Goal: Information Seeking & Learning: Learn about a topic

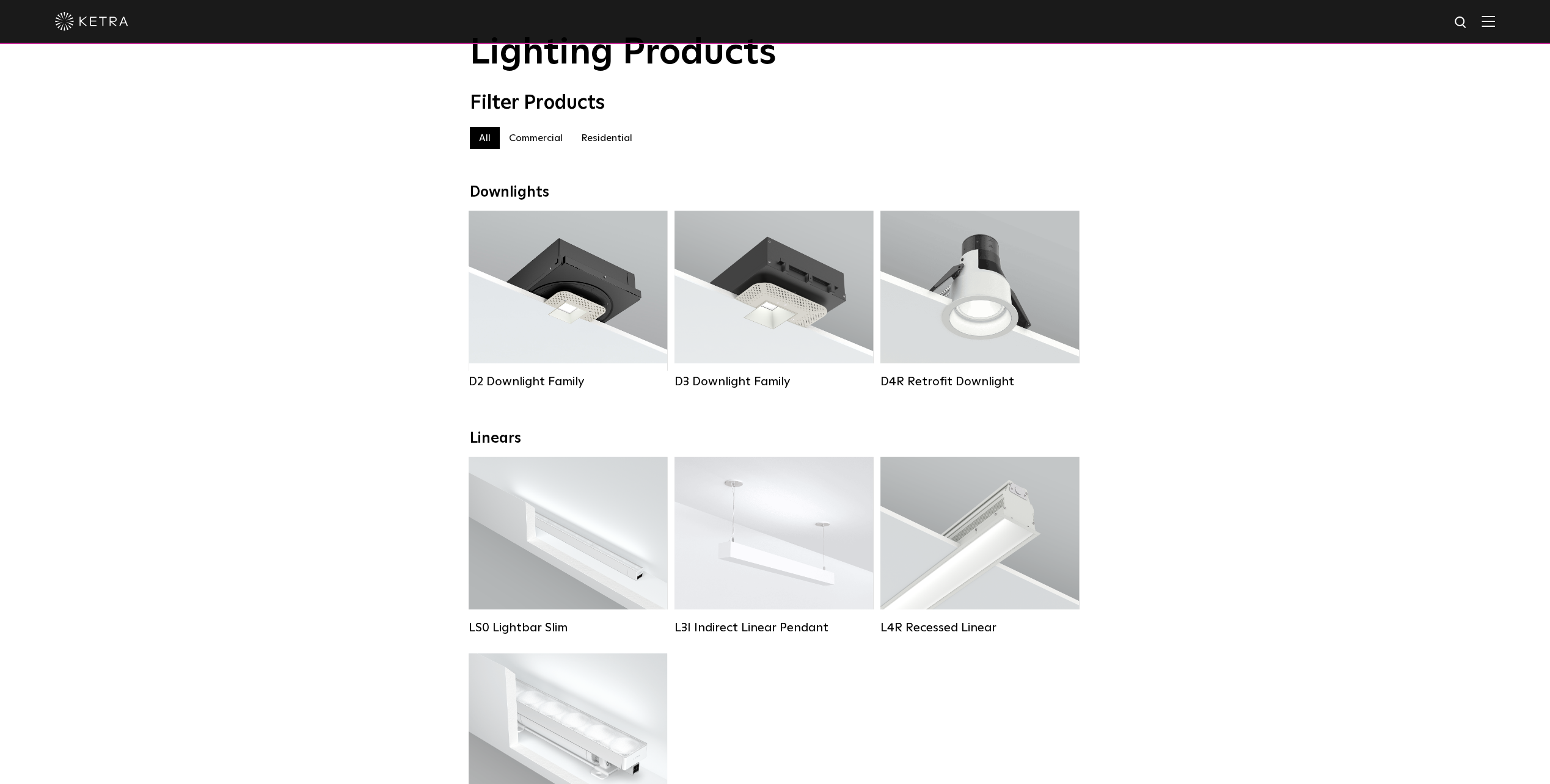
scroll to position [61, 0]
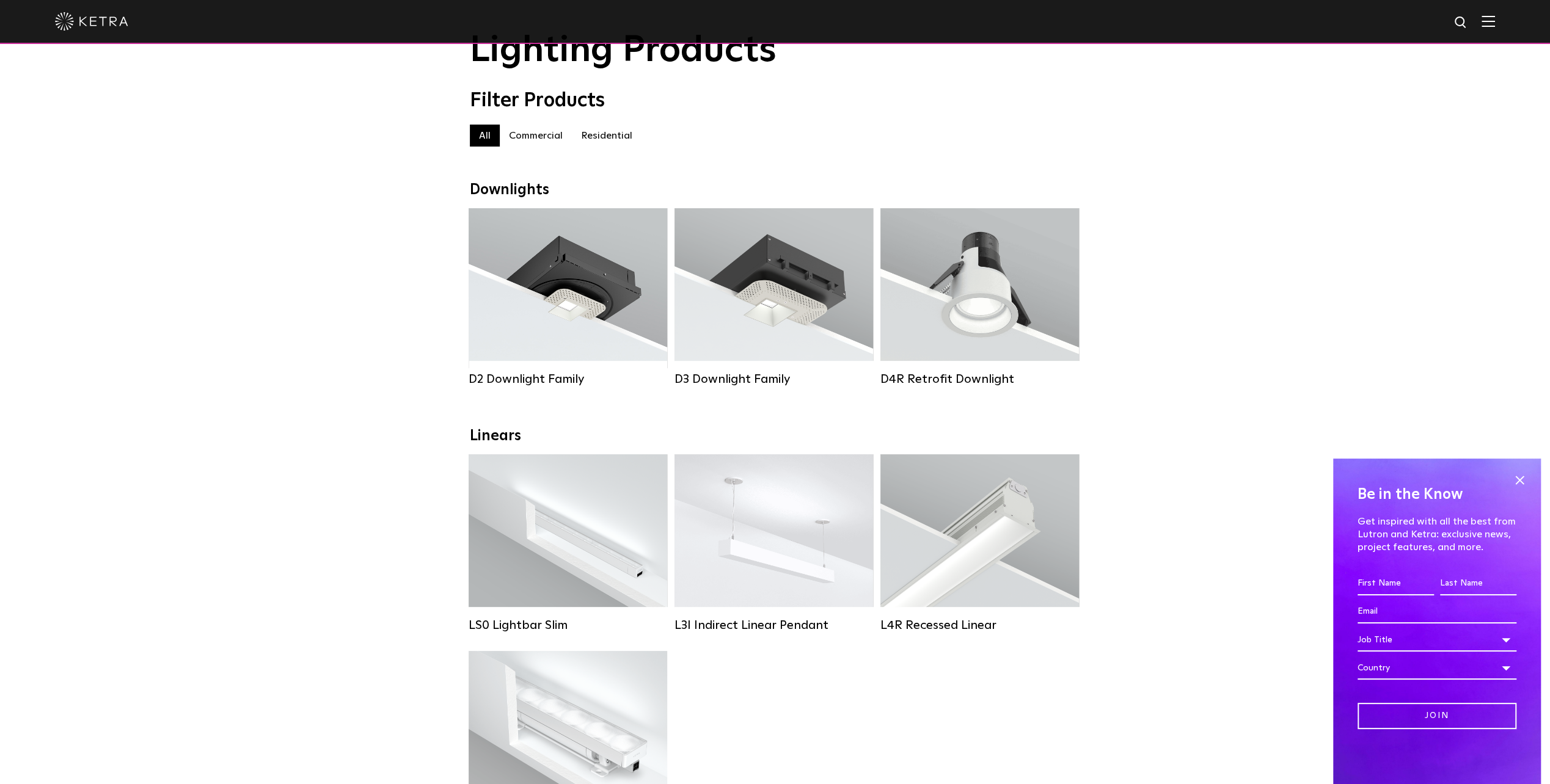
click at [611, 140] on label "Residential" at bounding box center [607, 135] width 70 height 22
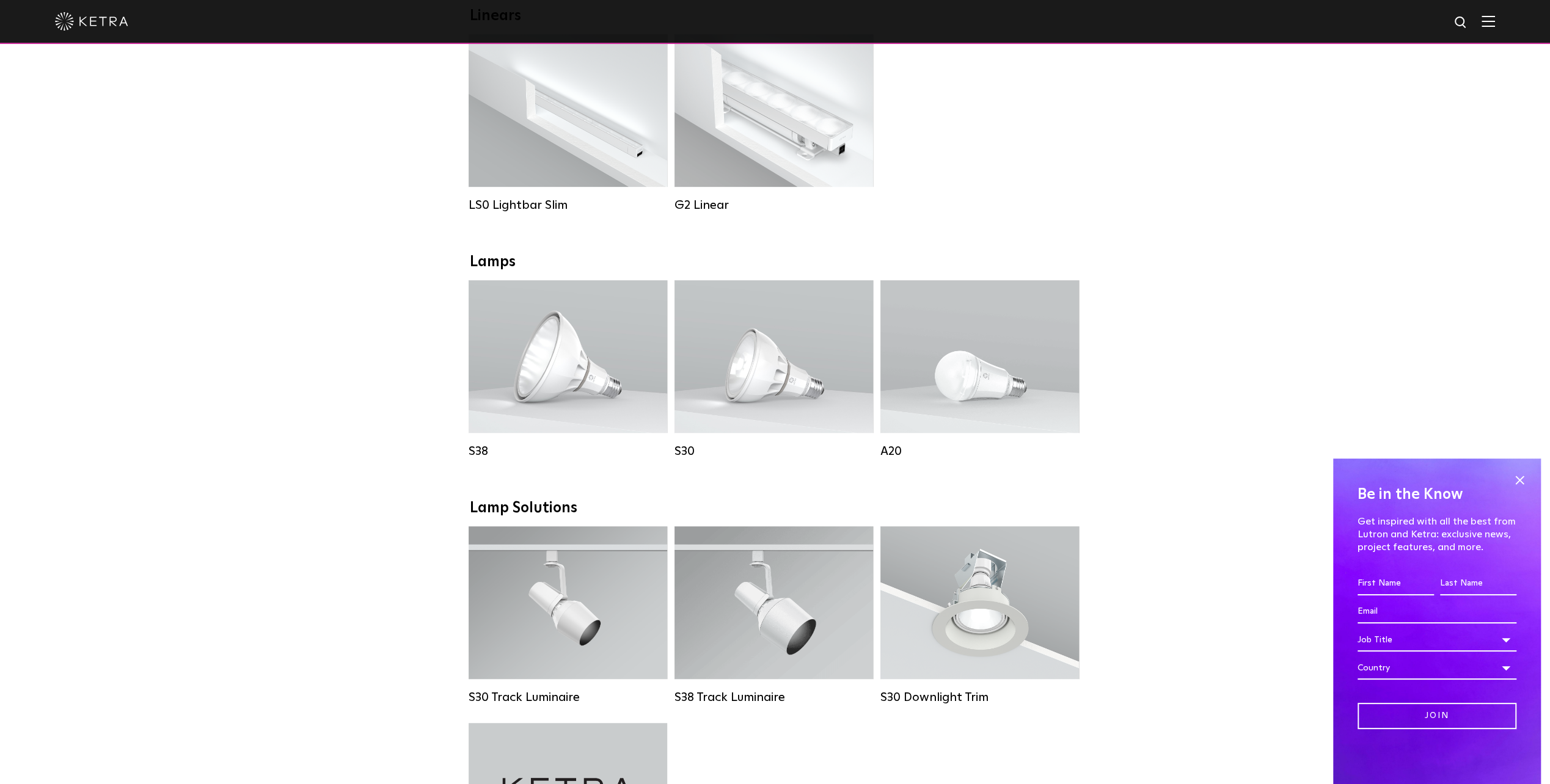
scroll to position [488, 0]
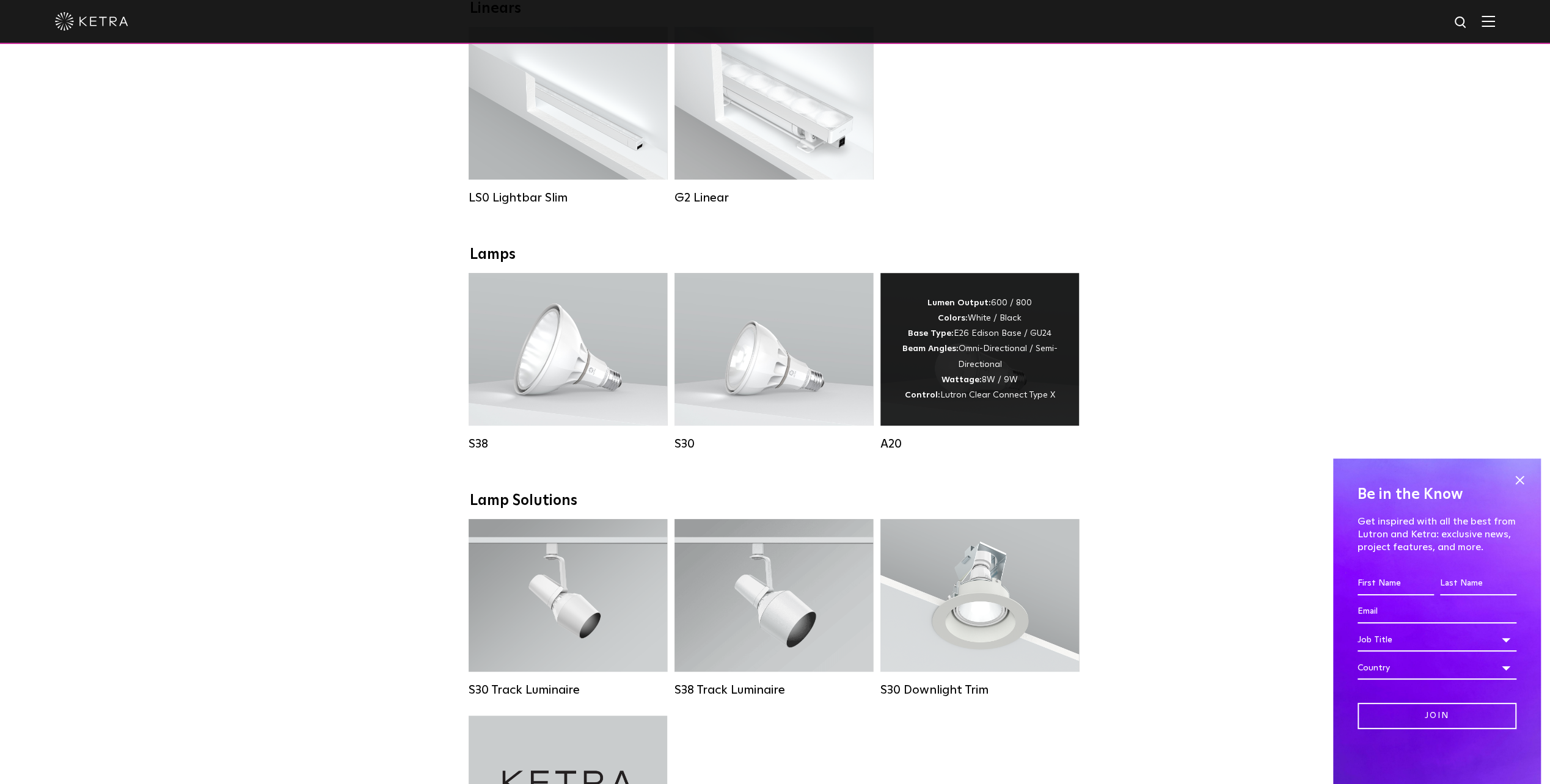
click at [932, 353] on strong "Beam Angles:" at bounding box center [931, 349] width 56 height 9
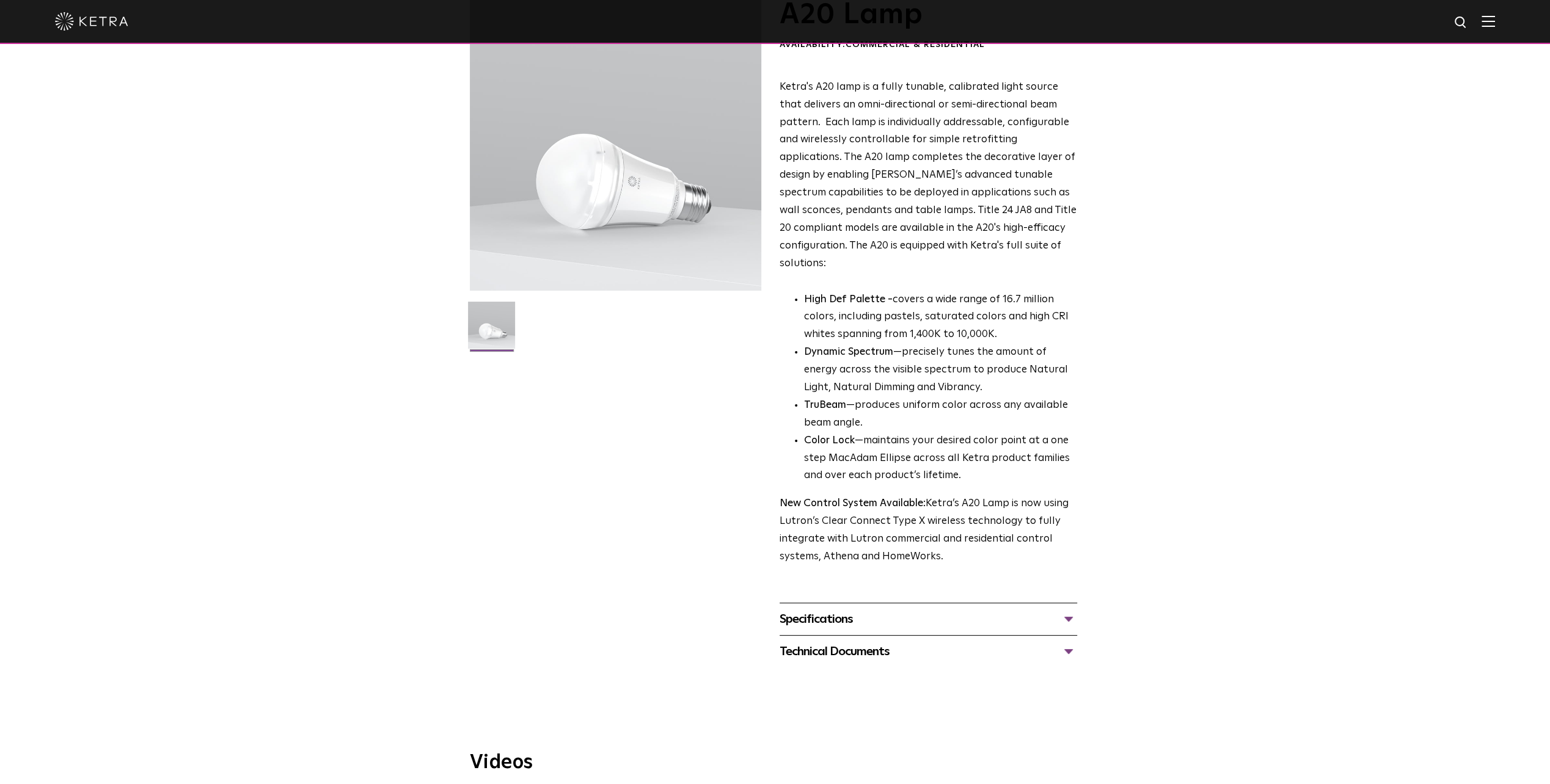
scroll to position [122, 0]
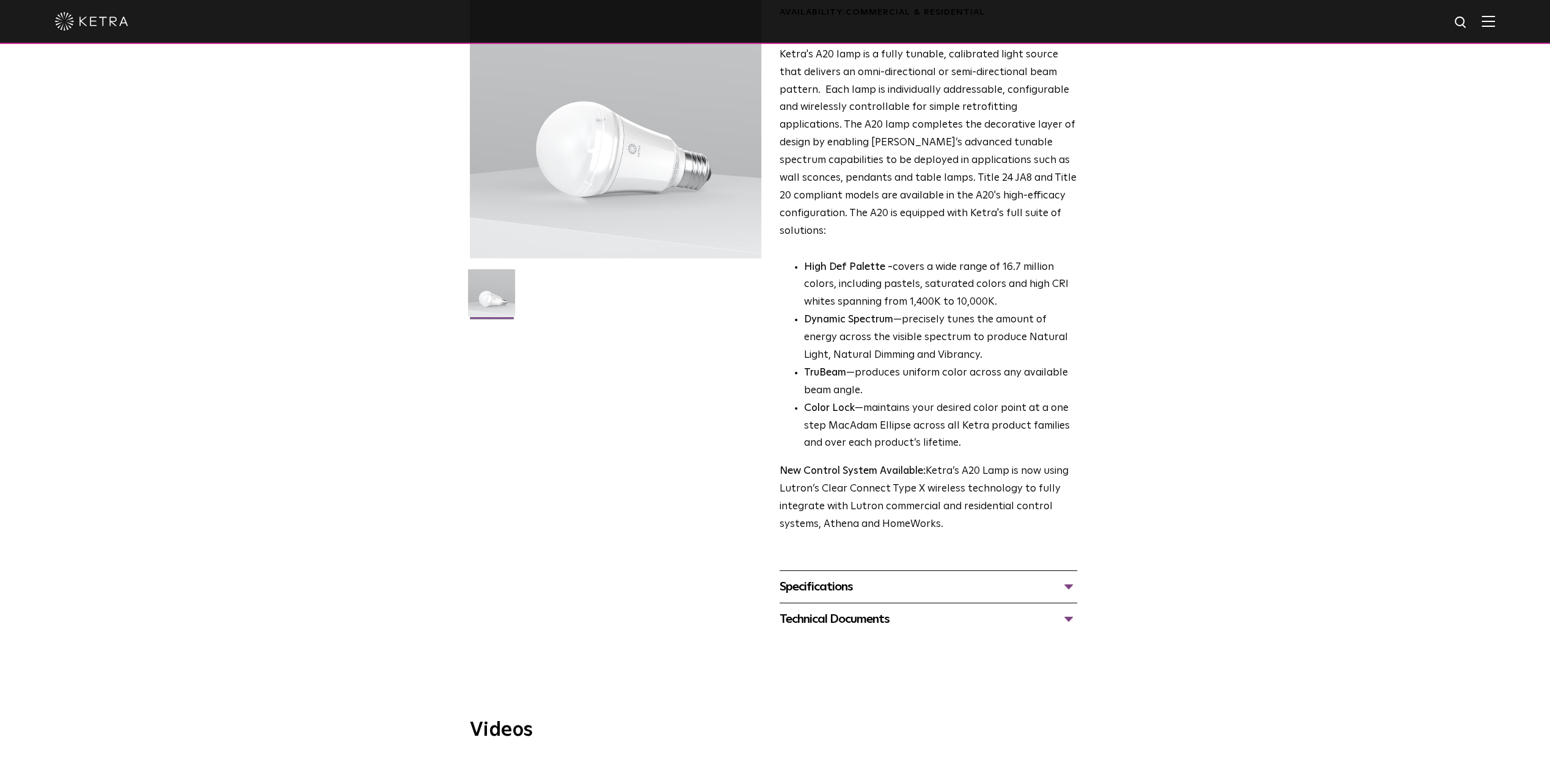
click at [802, 577] on div "Specifications" at bounding box center [928, 587] width 297 height 19
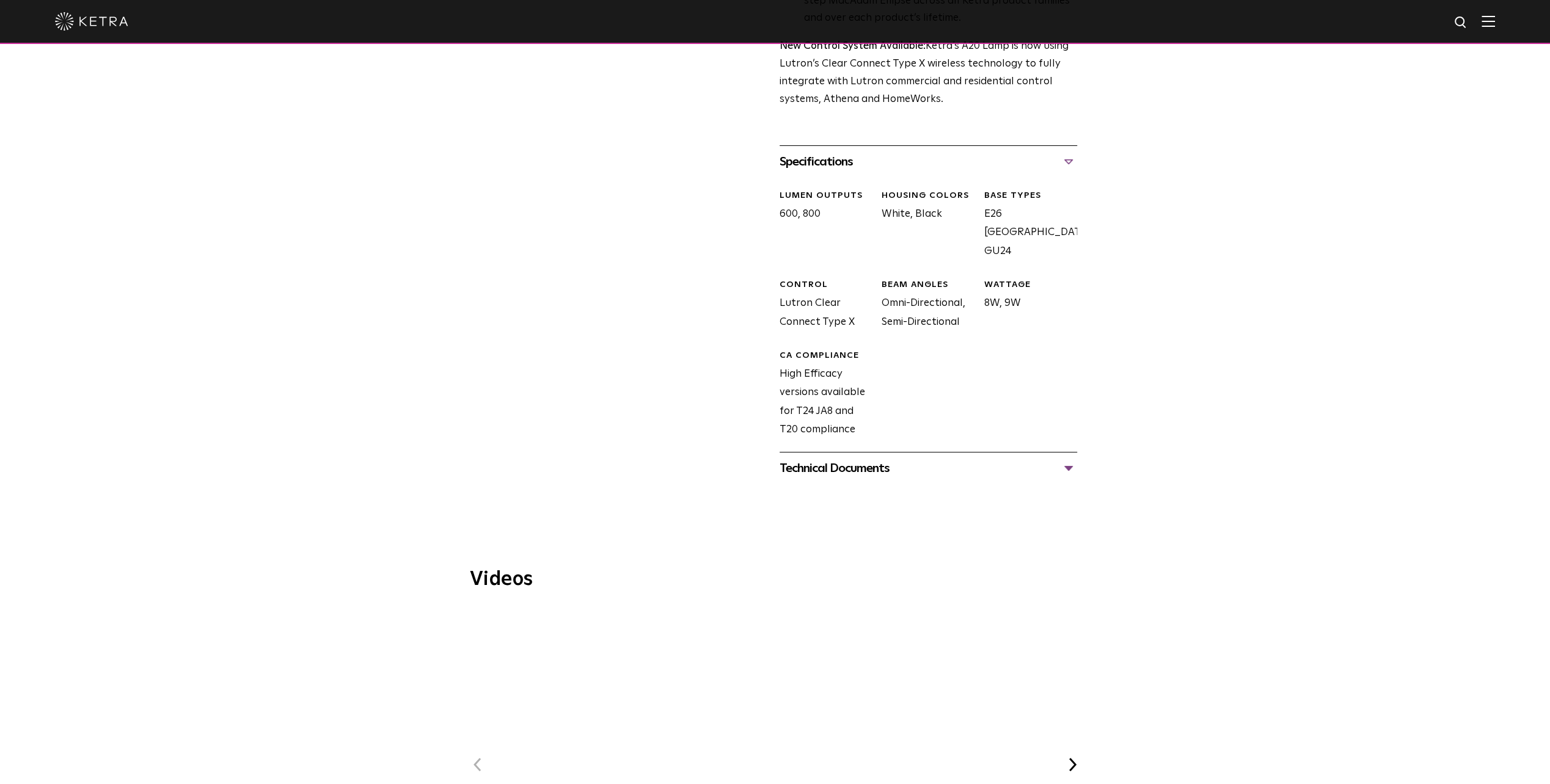
scroll to position [549, 0]
click at [816, 456] on div "Technical Documents" at bounding box center [928, 466] width 297 height 19
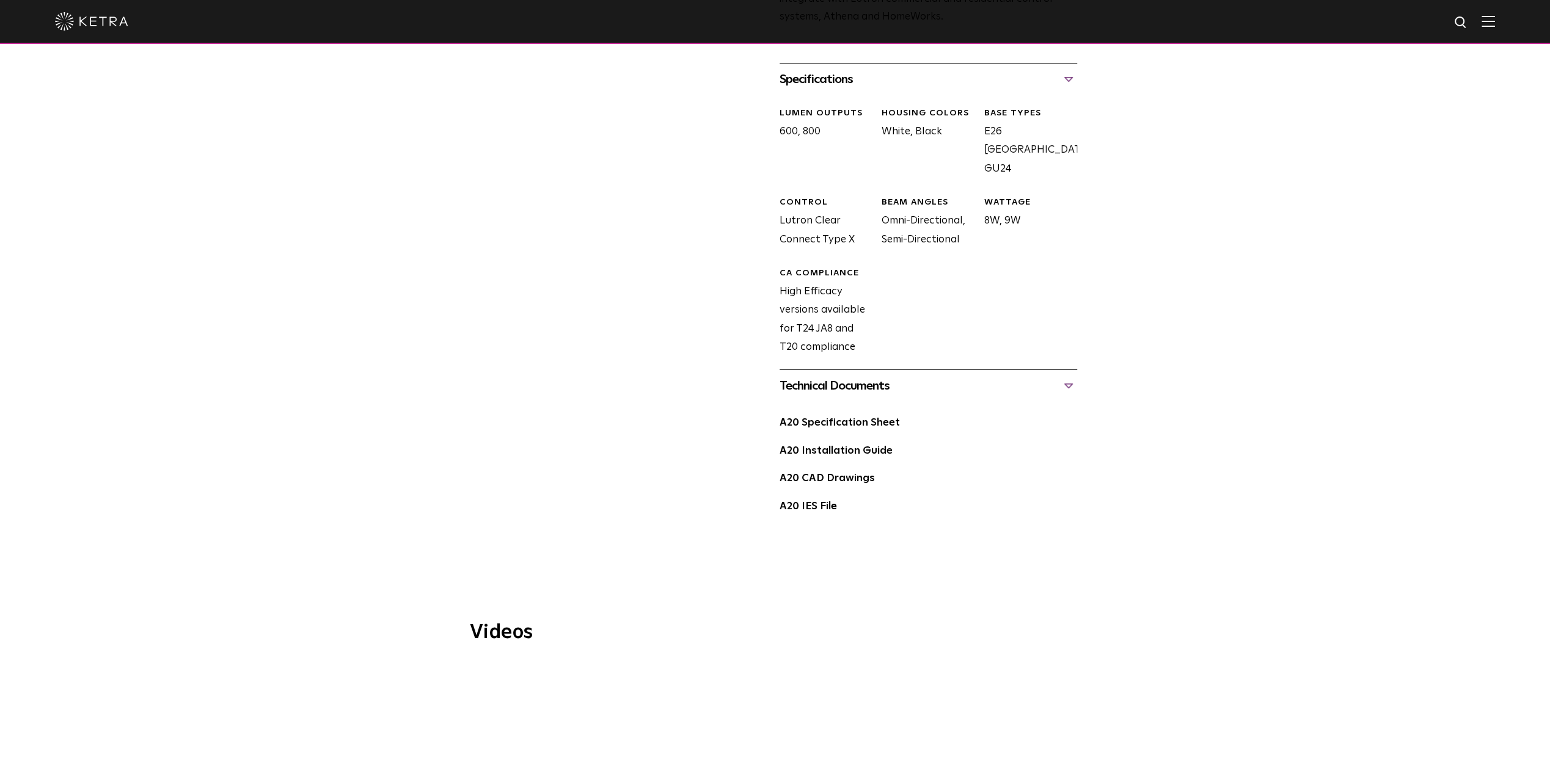
scroll to position [672, 0]
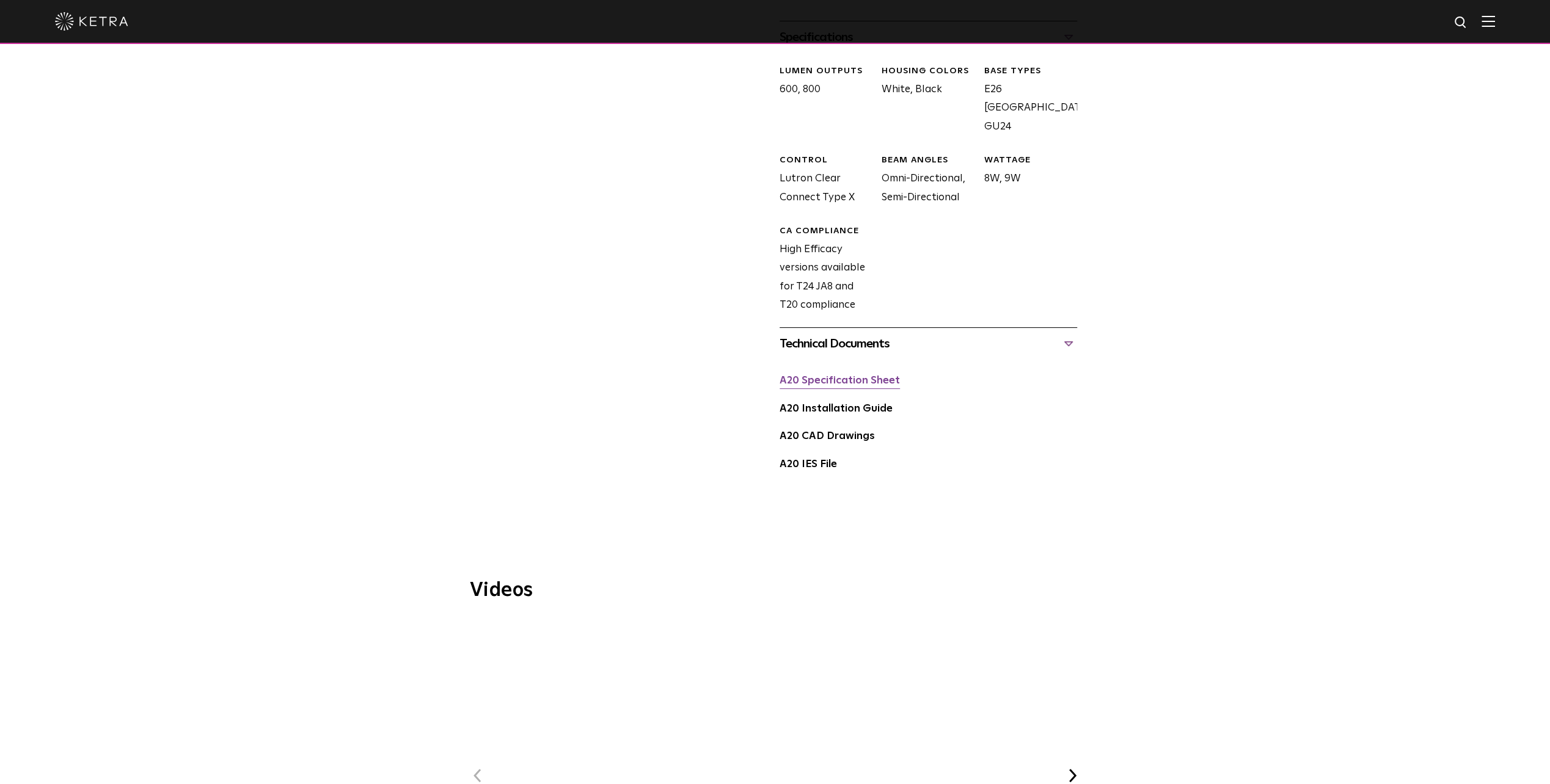
click at [829, 376] on link "A20 Specification Sheet" at bounding box center [840, 381] width 120 height 10
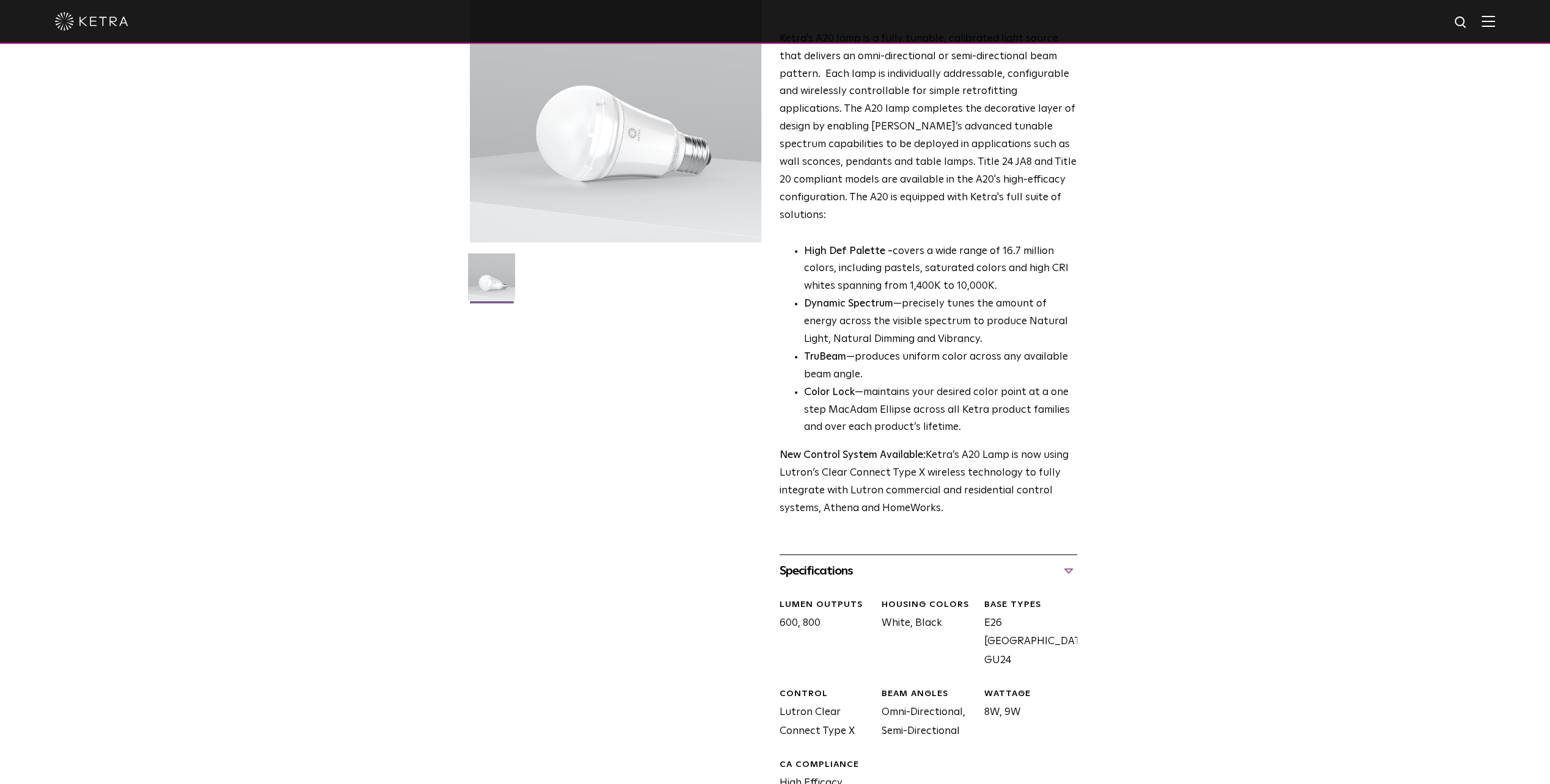
scroll to position [0, 0]
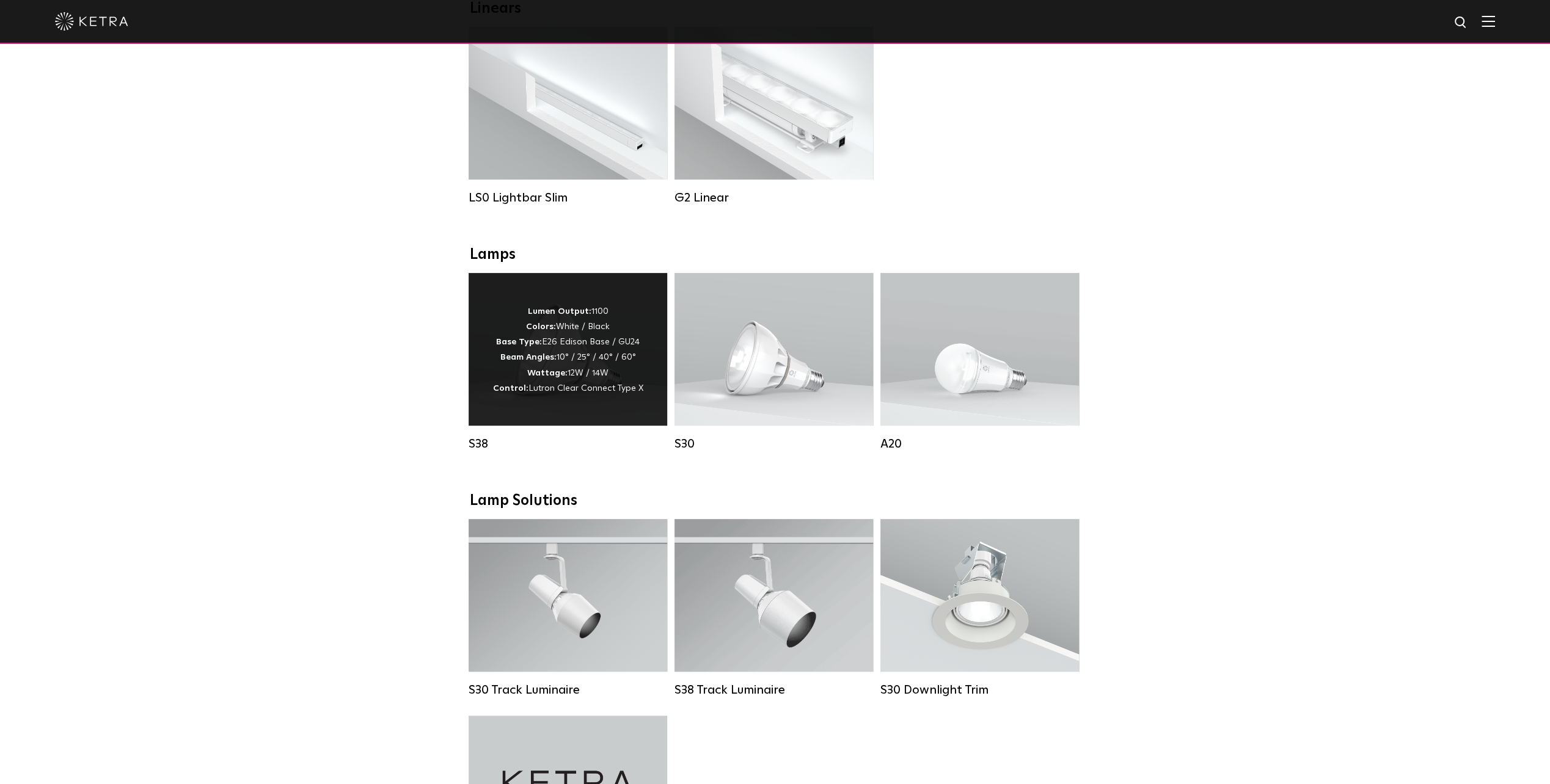
click at [596, 392] on p "Lumen Output: 1100 Colors: White / Black Base Type: E26 Edison Base / GU24 Beam…" at bounding box center [568, 351] width 150 height 92
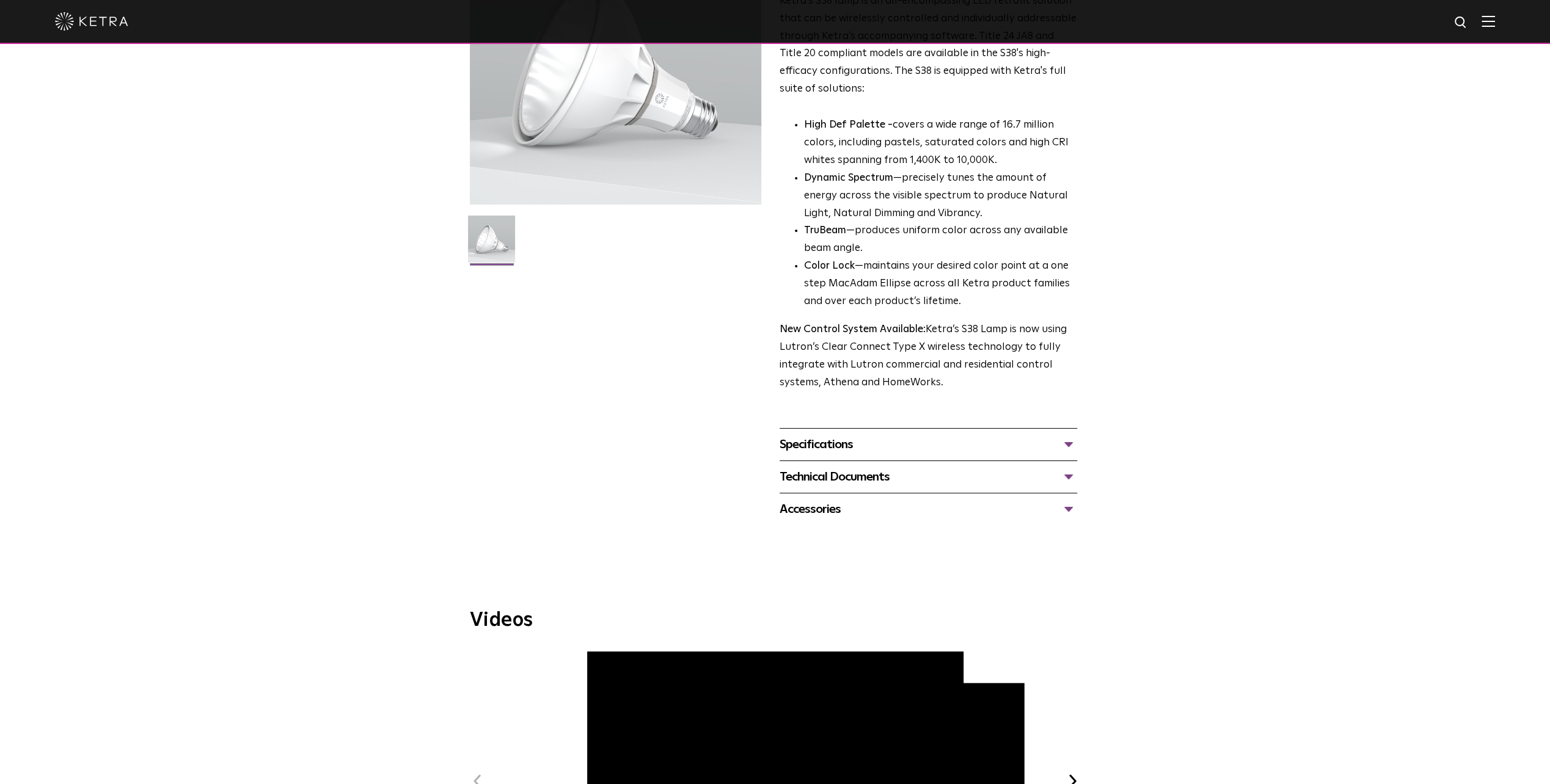
scroll to position [183, 0]
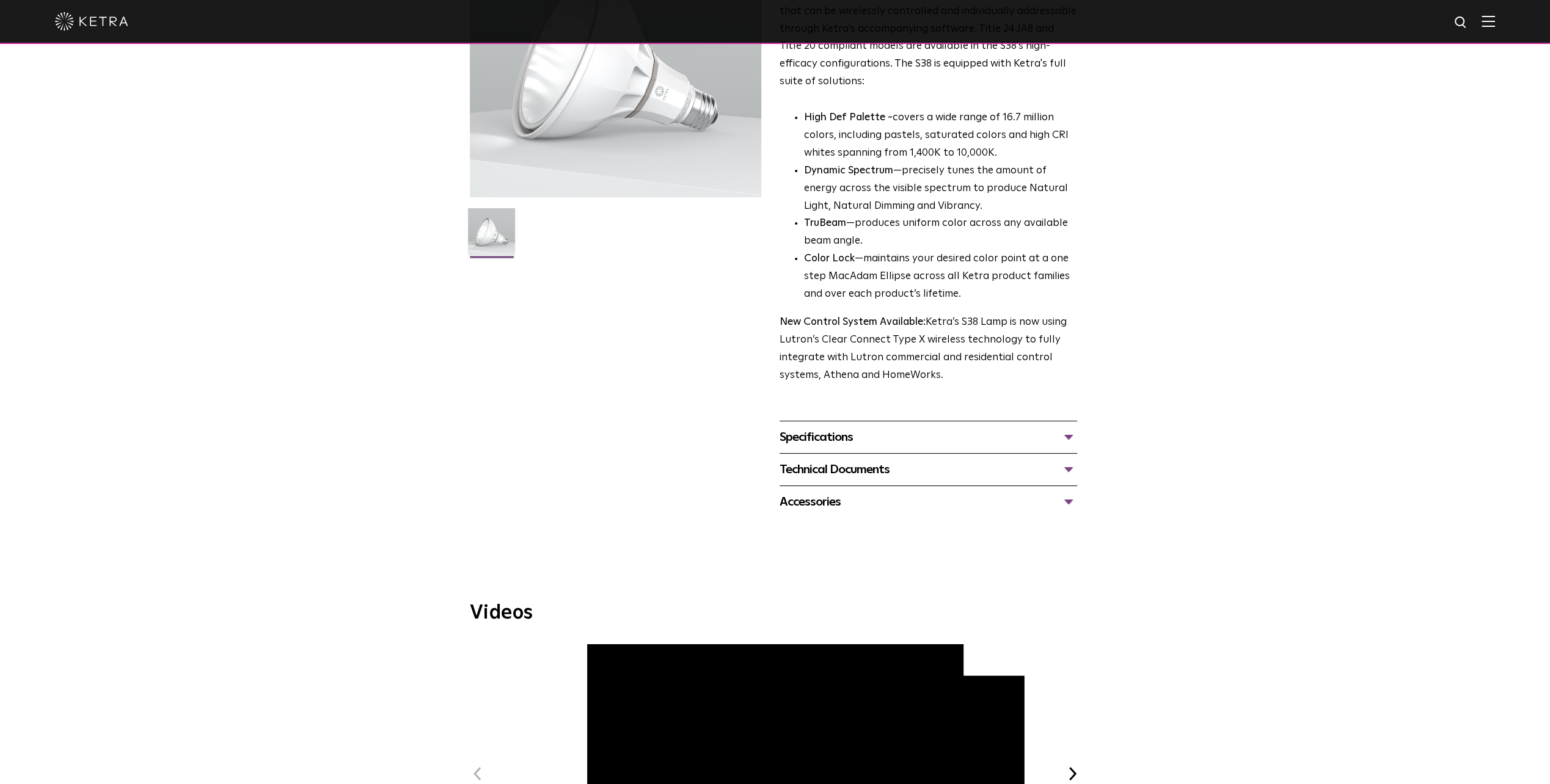
click at [831, 440] on div "Specifications" at bounding box center [928, 437] width 297 height 19
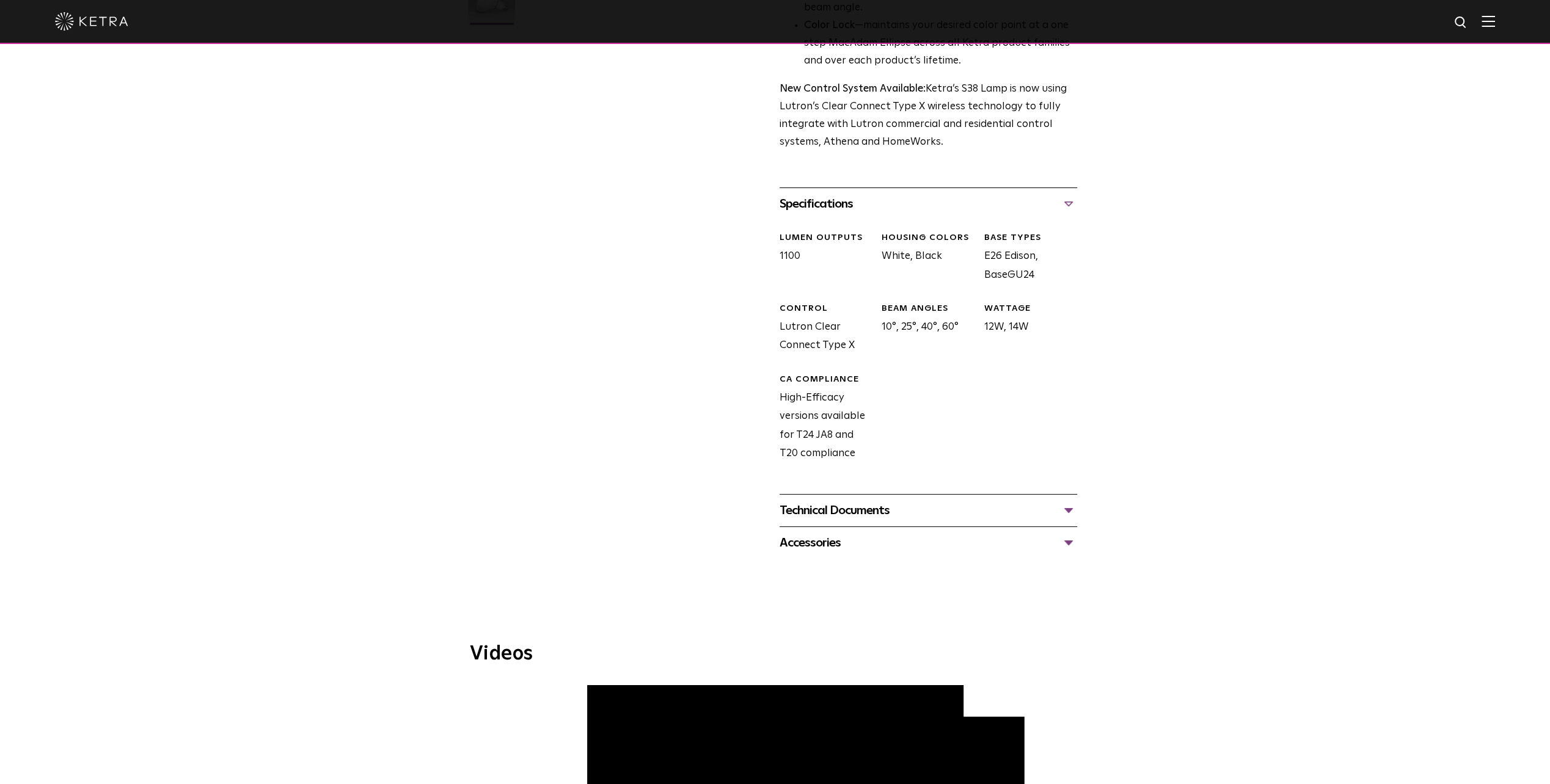
scroll to position [427, 0]
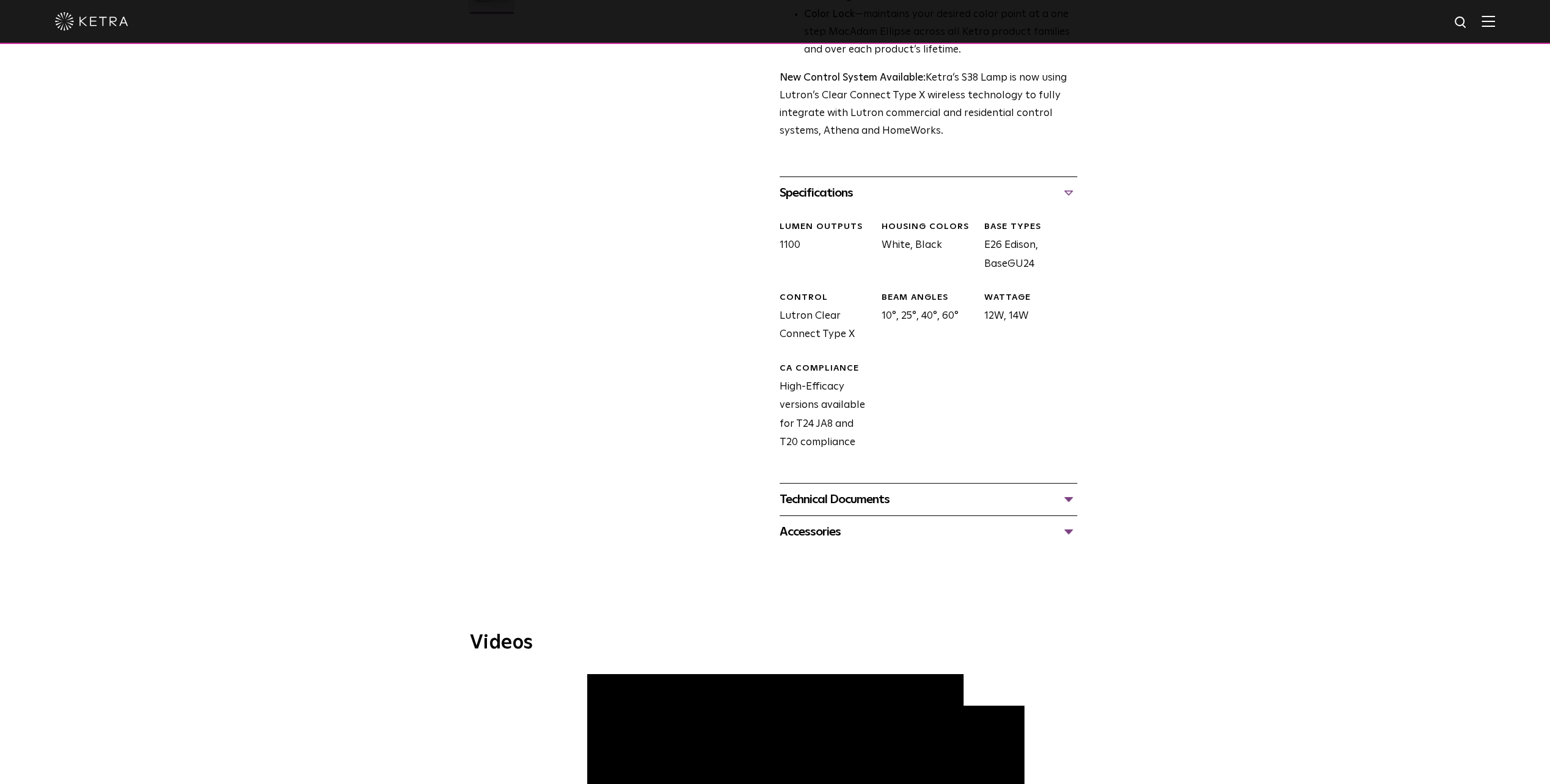
click at [857, 496] on div "Technical Documents" at bounding box center [928, 500] width 297 height 19
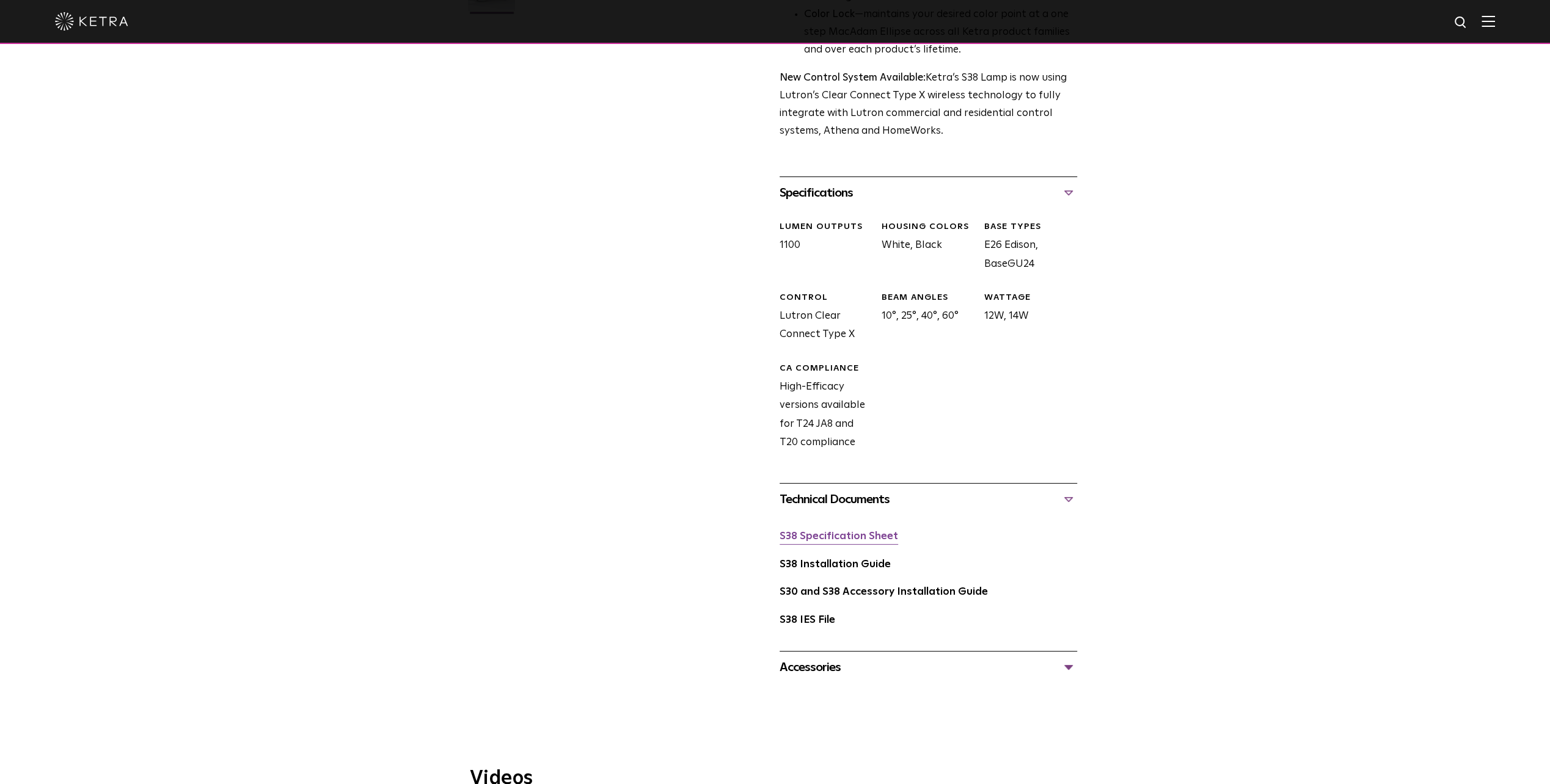
click at [864, 534] on link "S38 Specification Sheet" at bounding box center [839, 536] width 119 height 10
